Goal: Check status: Check status

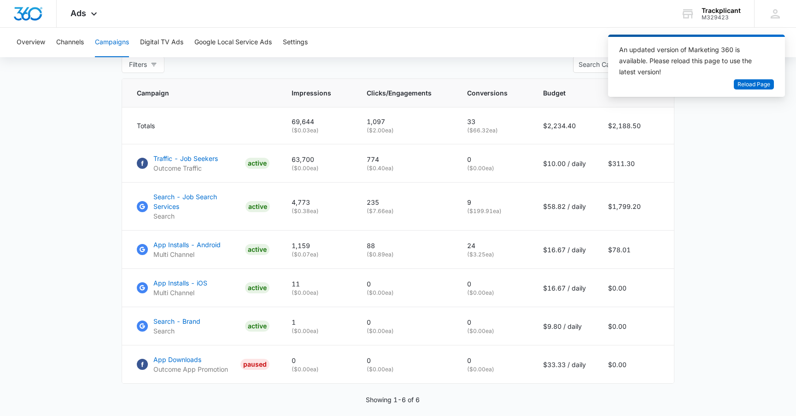
click at [45, 43] on div "Overview Channels Campaigns Digital TV Ads Google Local Service Ads Settings" at bounding box center [398, 42] width 774 height 29
click at [767, 87] on span "Reload Page" at bounding box center [754, 84] width 33 height 9
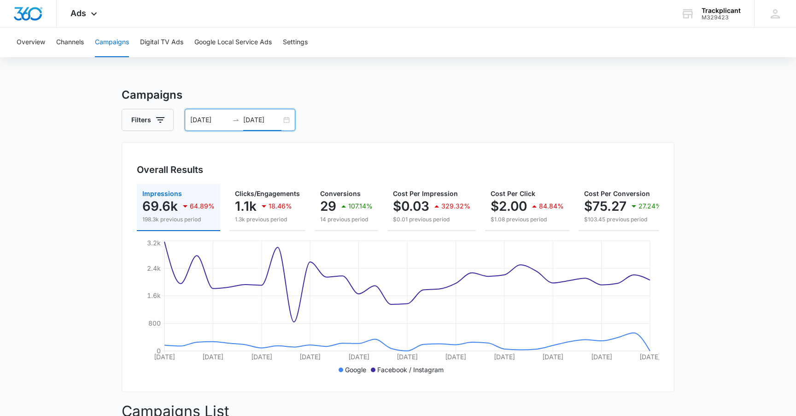
click at [265, 120] on input "[DATE]" at bounding box center [262, 120] width 38 height 10
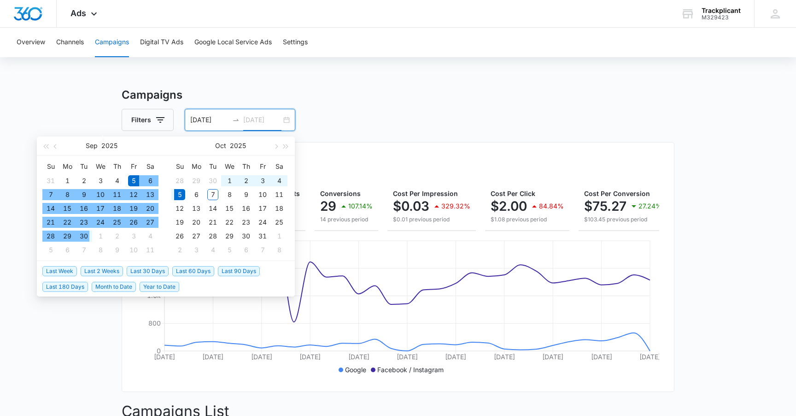
type input "[DATE]"
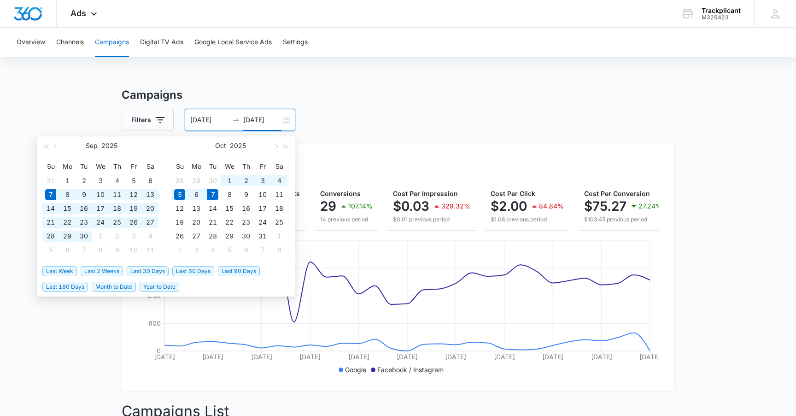
click at [150, 271] on span "Last 30 Days" at bounding box center [148, 271] width 42 height 10
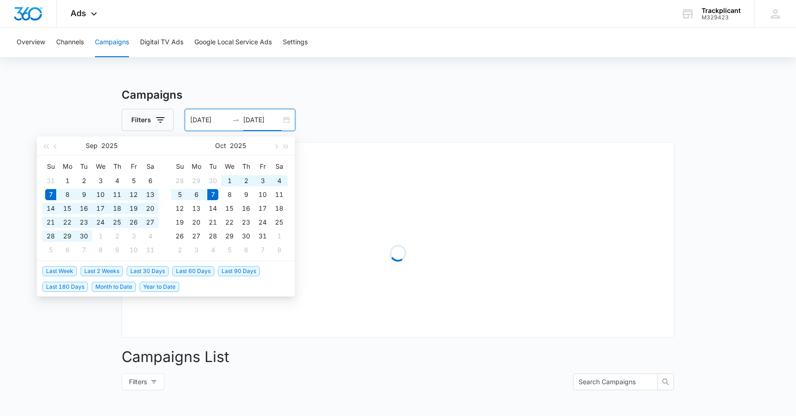
type input "09/07/2025"
type input "10/07/2025"
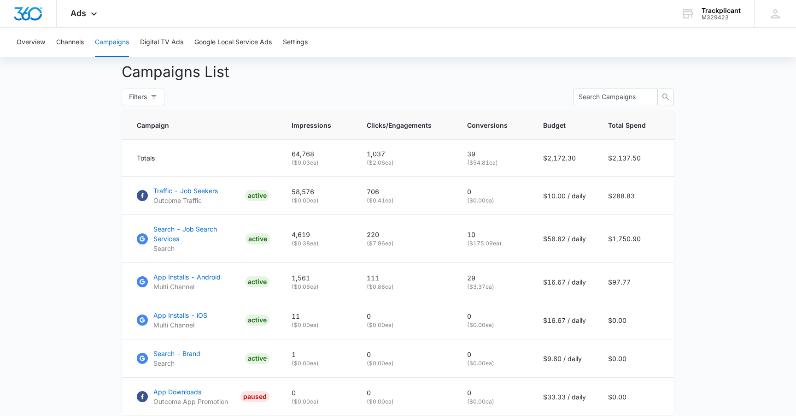
scroll to position [394, 0]
